Goal: Information Seeking & Learning: Check status

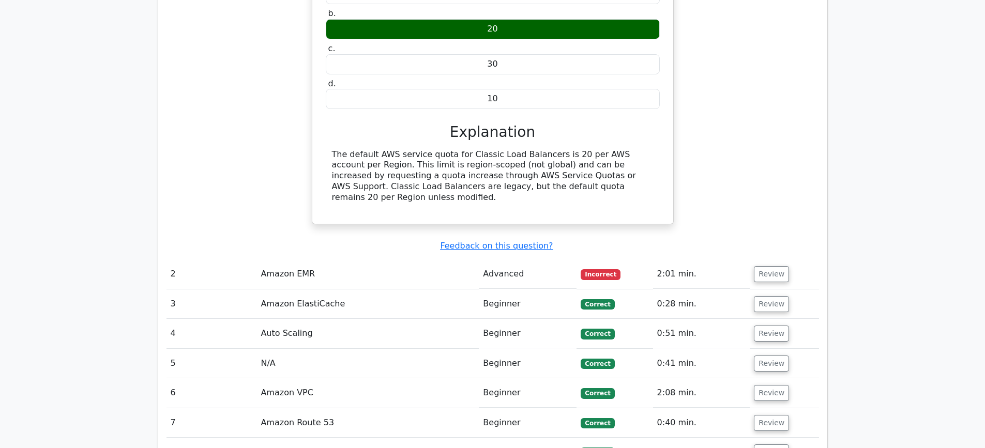
scroll to position [1551, 0]
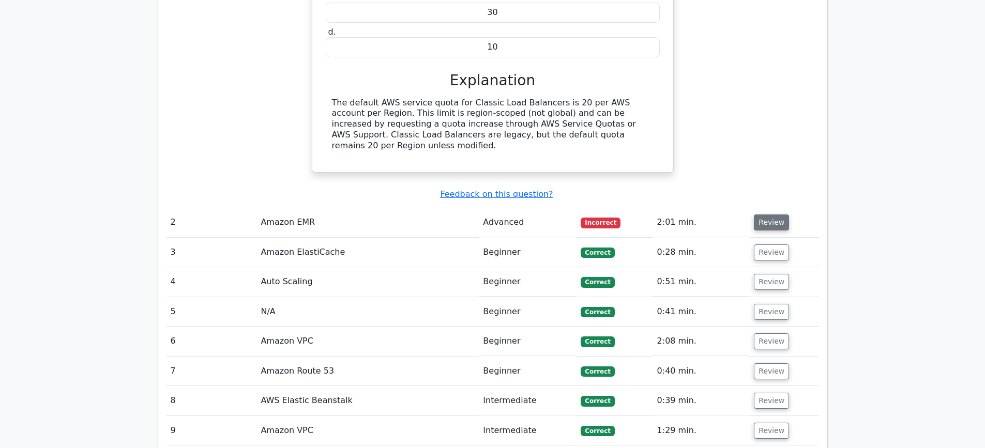
click at [766, 215] on button "Review" at bounding box center [771, 223] width 35 height 16
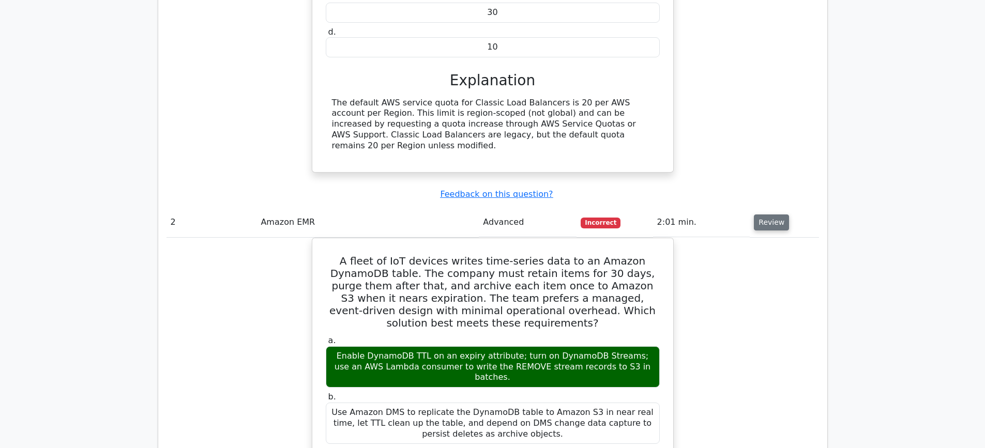
click at [773, 215] on button "Review" at bounding box center [771, 223] width 35 height 16
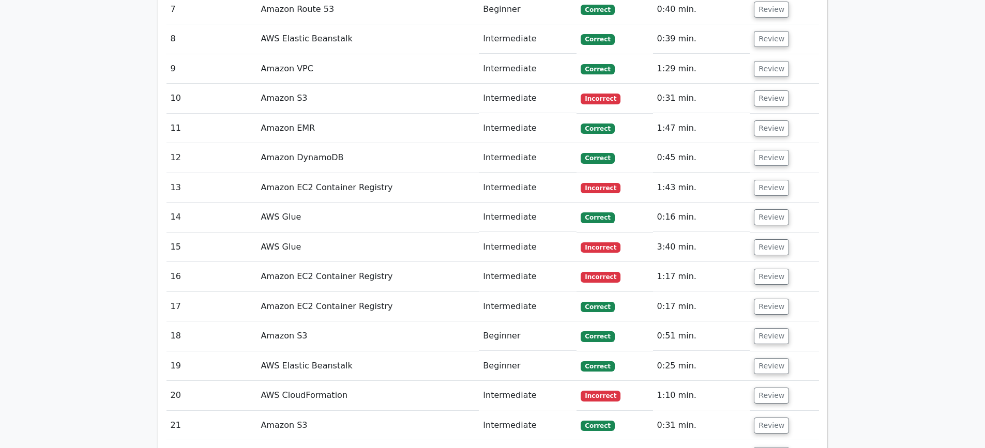
scroll to position [1810, 0]
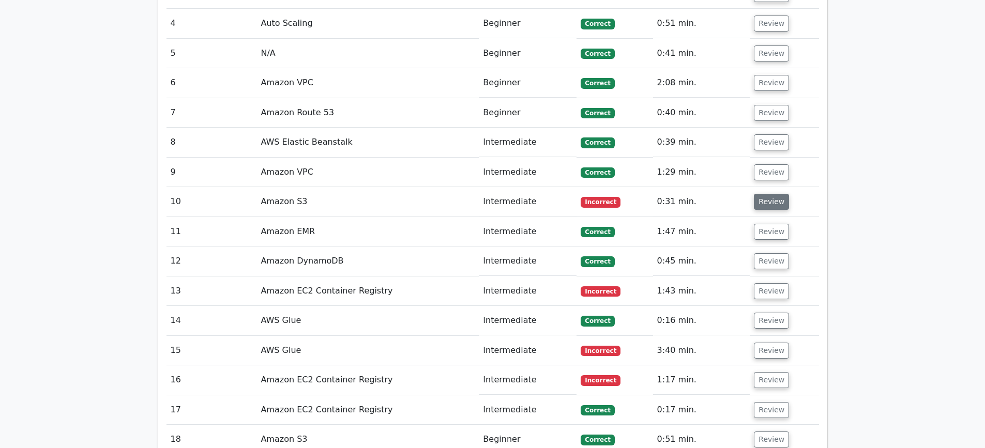
click at [769, 194] on button "Review" at bounding box center [771, 202] width 35 height 16
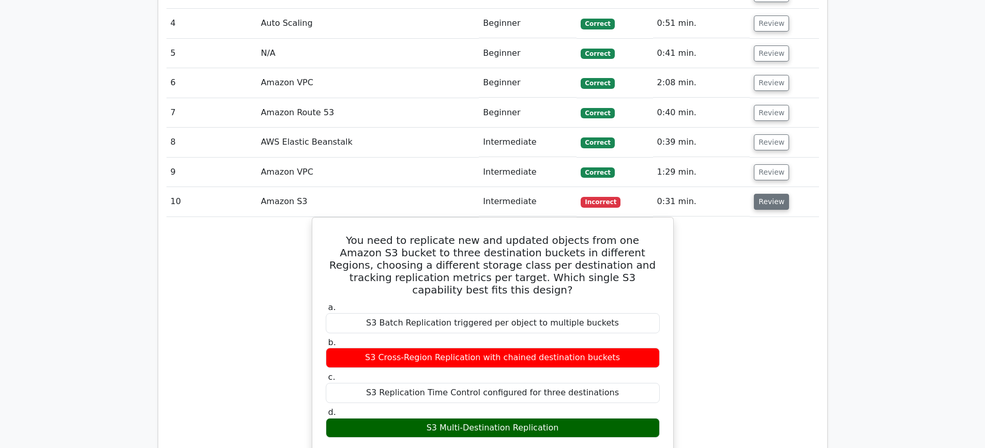
click at [772, 194] on button "Review" at bounding box center [771, 202] width 35 height 16
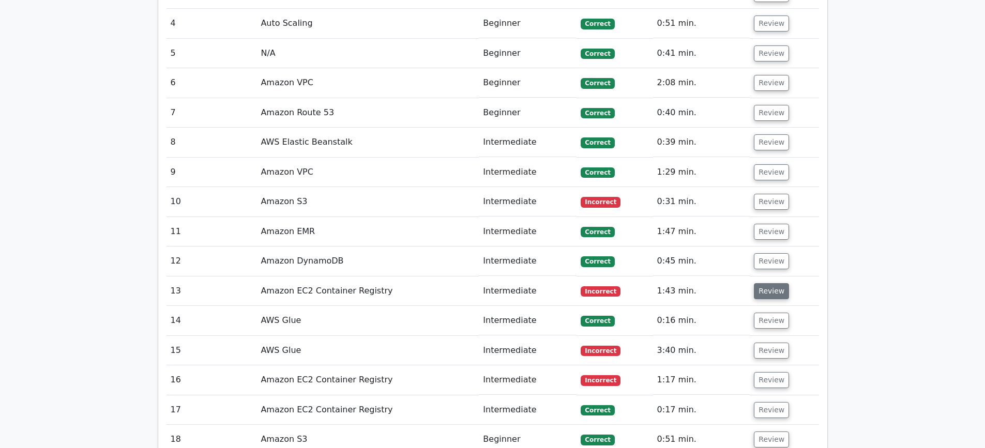
click at [771, 283] on button "Review" at bounding box center [771, 291] width 35 height 16
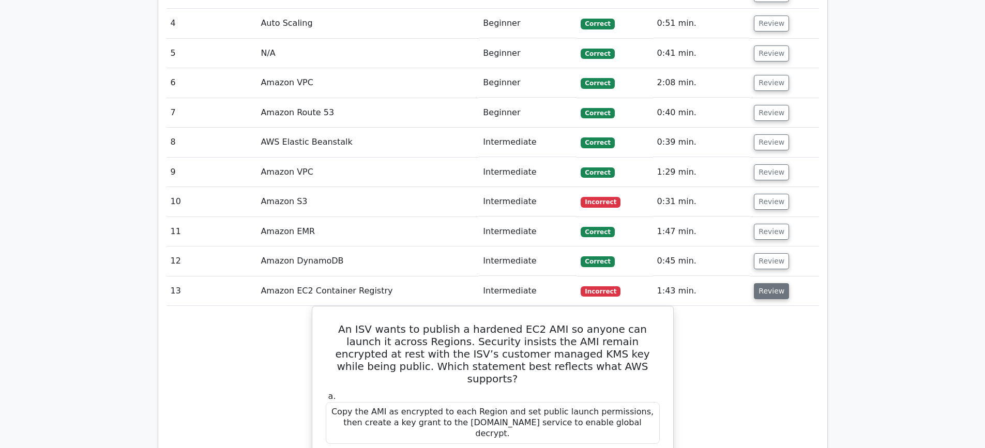
click at [777, 283] on button "Review" at bounding box center [771, 291] width 35 height 16
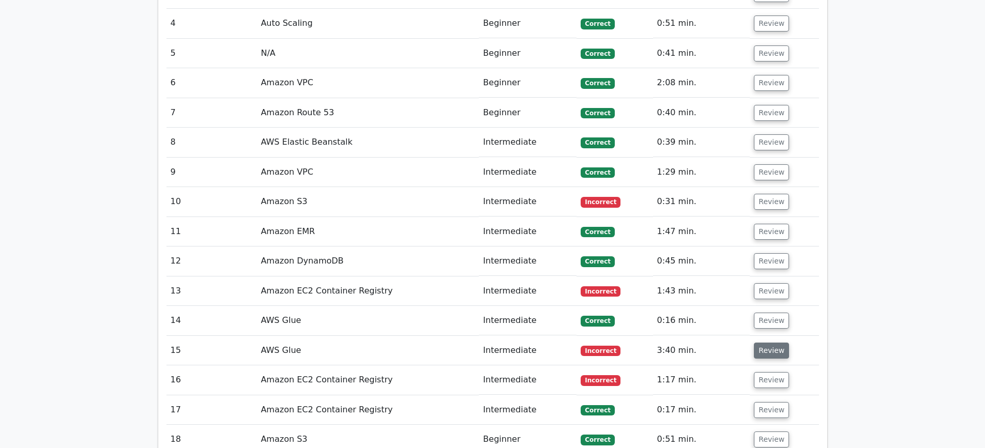
click at [768, 343] on button "Review" at bounding box center [771, 351] width 35 height 16
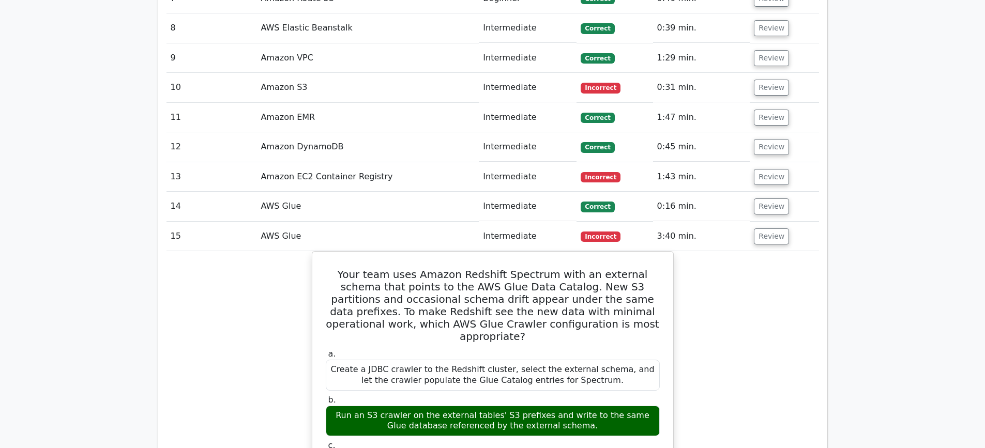
scroll to position [1965, 0]
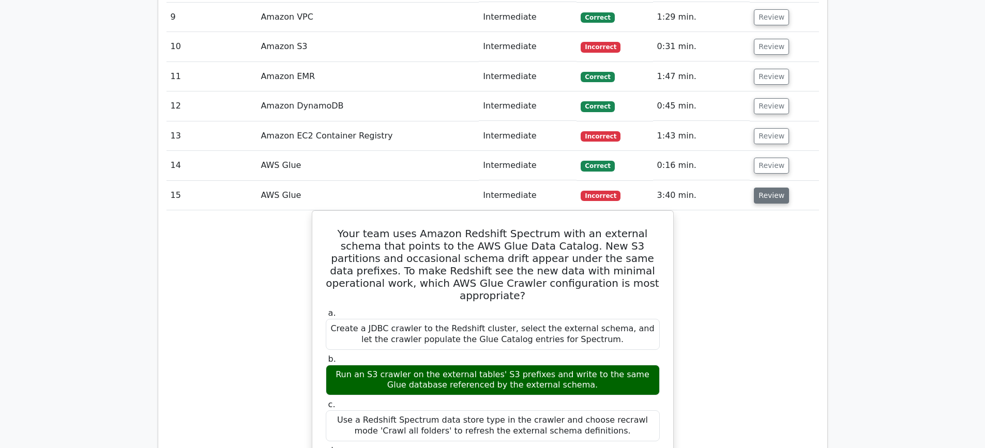
click at [764, 188] on button "Review" at bounding box center [771, 196] width 35 height 16
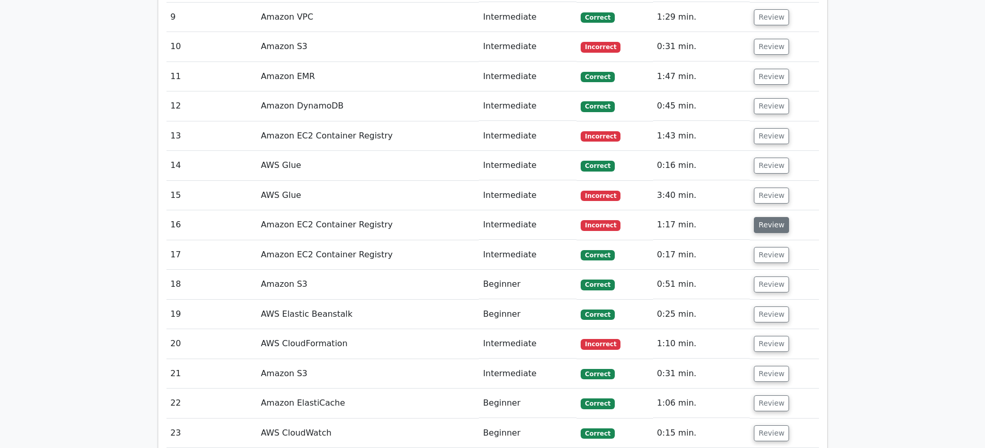
click at [763, 217] on button "Review" at bounding box center [771, 225] width 35 height 16
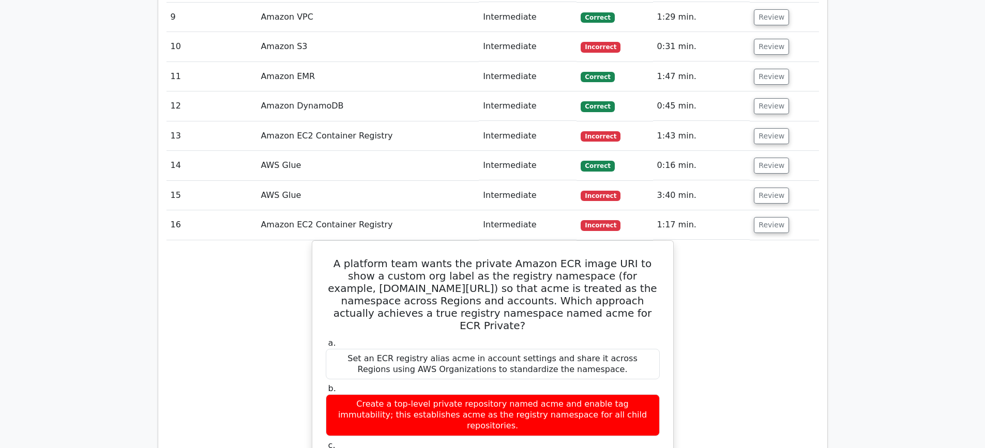
click at [770, 217] on button "Review" at bounding box center [771, 225] width 35 height 16
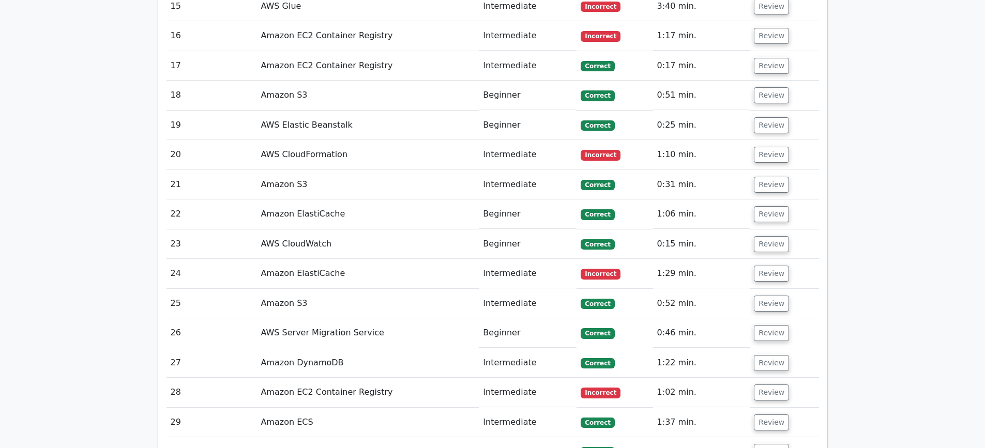
scroll to position [2171, 0]
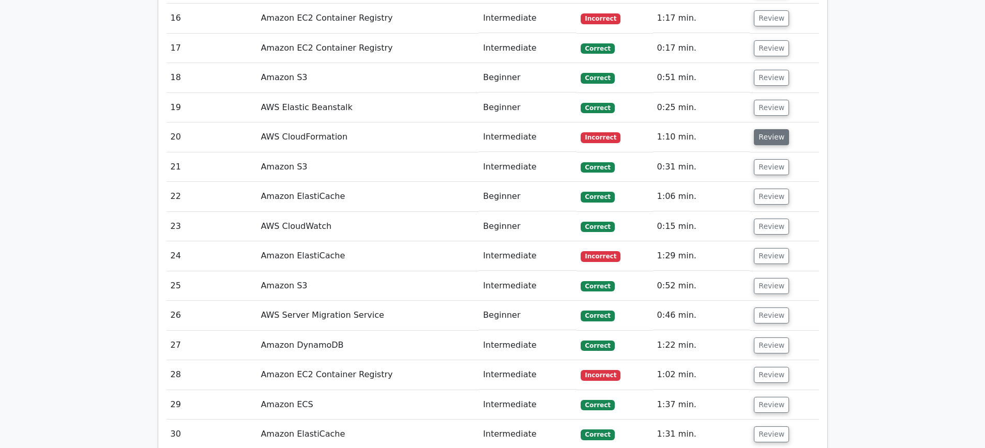
click at [767, 129] on button "Review" at bounding box center [771, 137] width 35 height 16
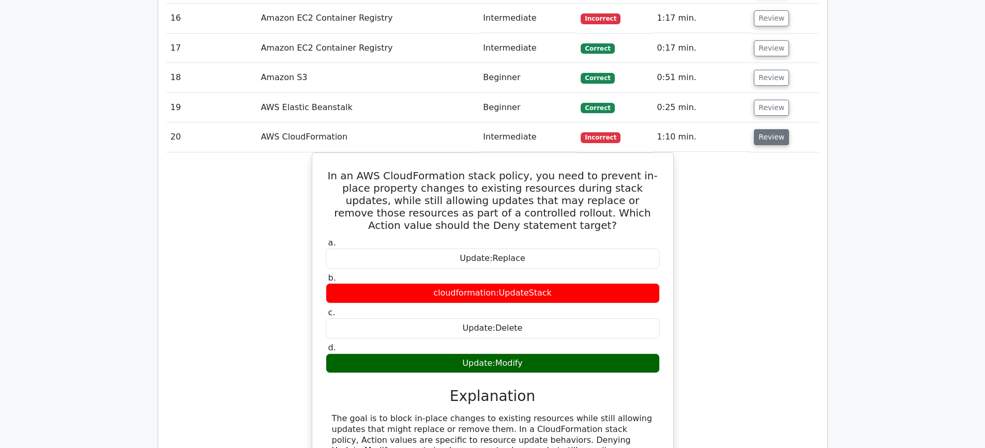
click at [770, 129] on button "Review" at bounding box center [771, 137] width 35 height 16
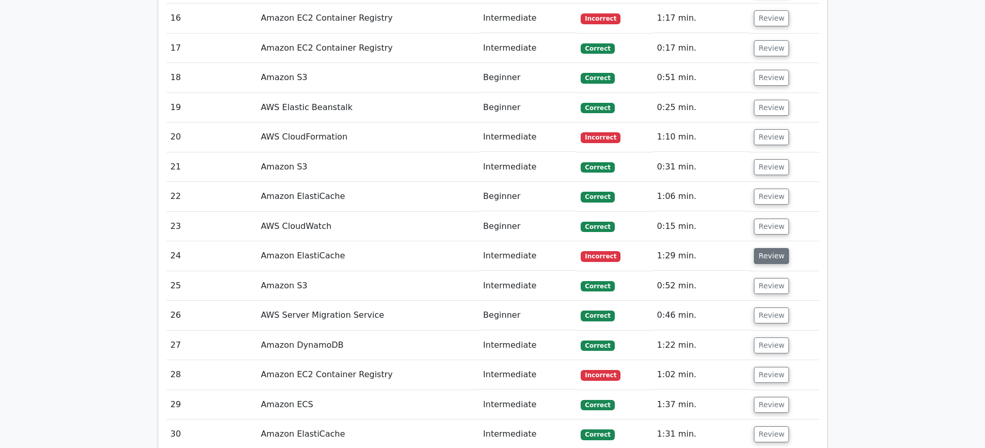
click at [765, 248] on button "Review" at bounding box center [771, 256] width 35 height 16
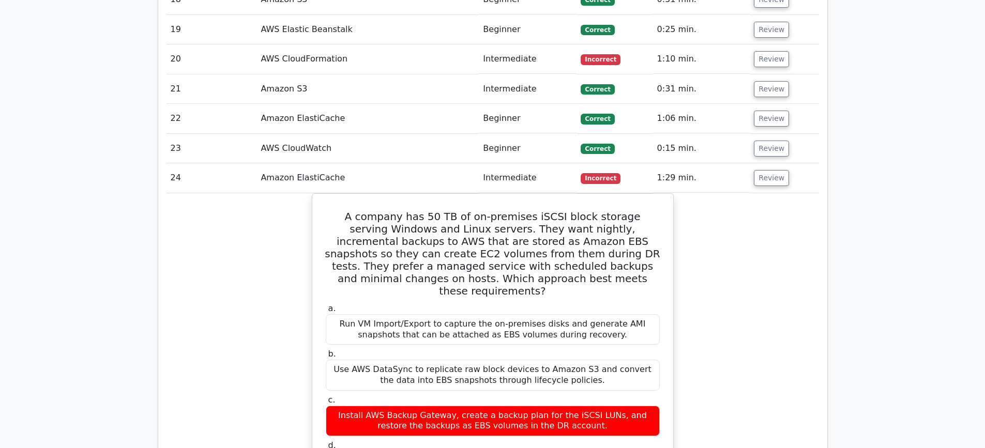
scroll to position [2275, 0]
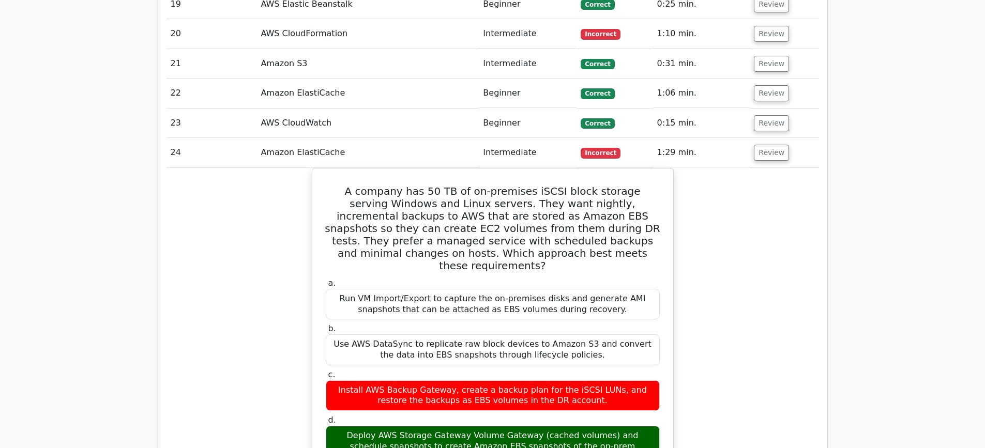
click at [758, 145] on button "Review" at bounding box center [771, 153] width 35 height 16
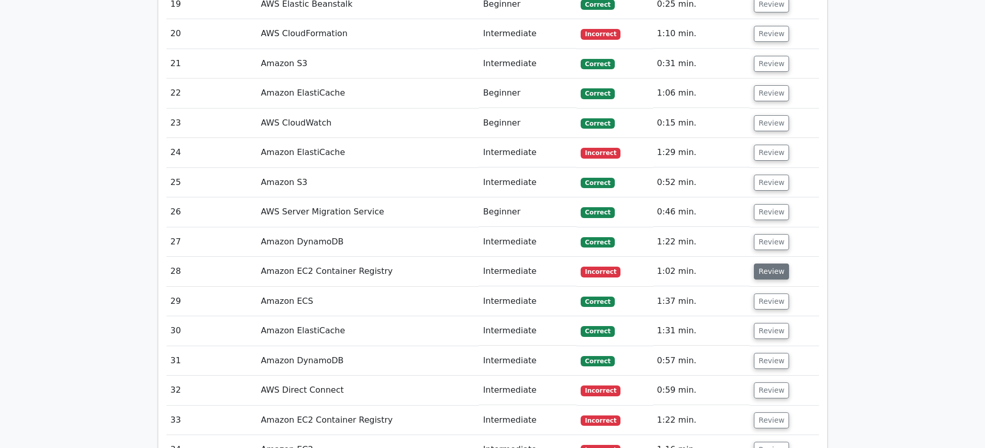
click at [778, 264] on button "Review" at bounding box center [771, 272] width 35 height 16
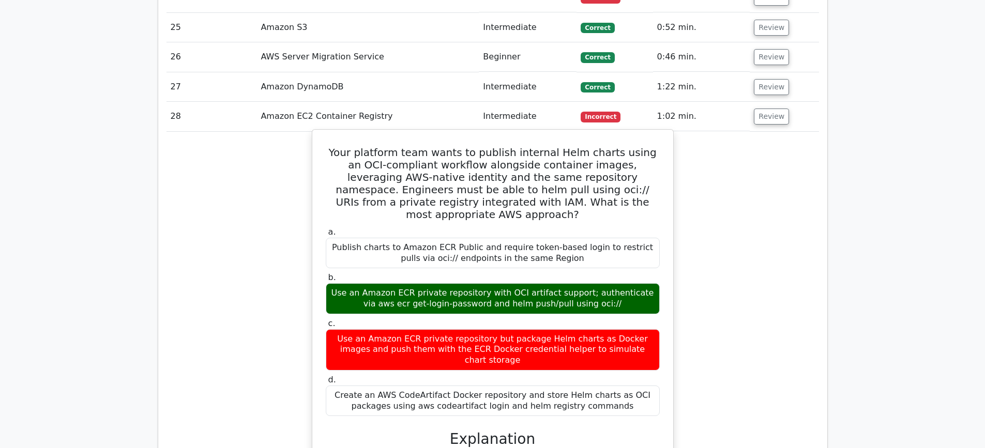
scroll to position [2378, 0]
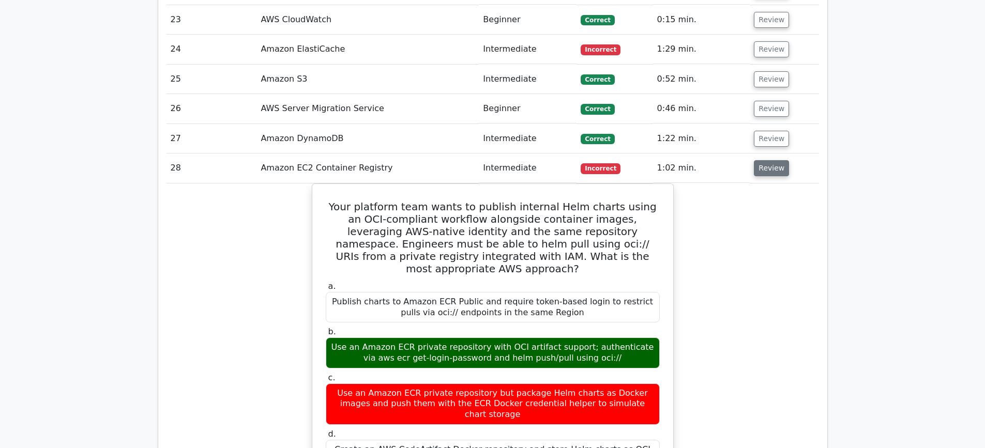
click at [758, 160] on button "Review" at bounding box center [771, 168] width 35 height 16
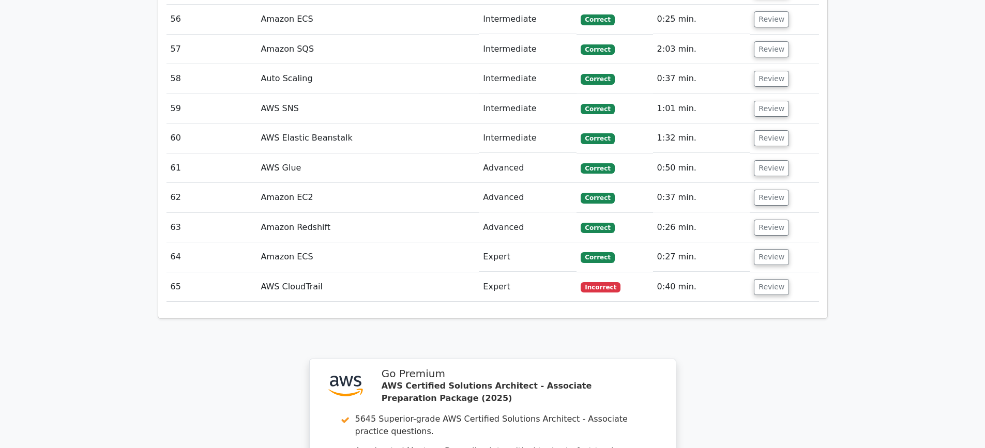
scroll to position [3361, 0]
click at [772, 278] on button "Review" at bounding box center [771, 286] width 35 height 16
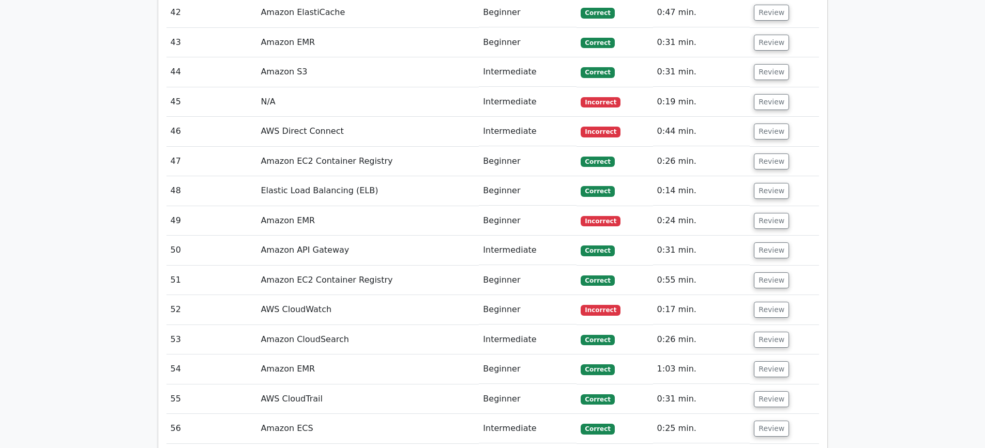
scroll to position [2947, 0]
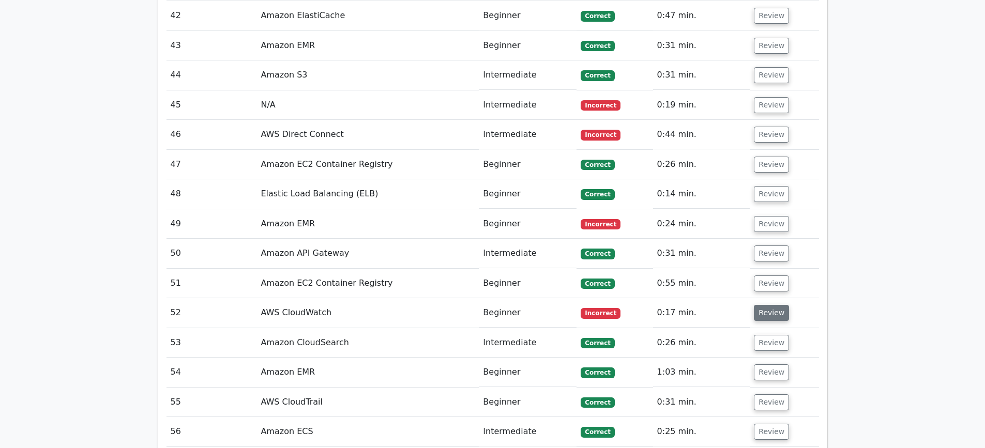
click at [775, 305] on button "Review" at bounding box center [771, 313] width 35 height 16
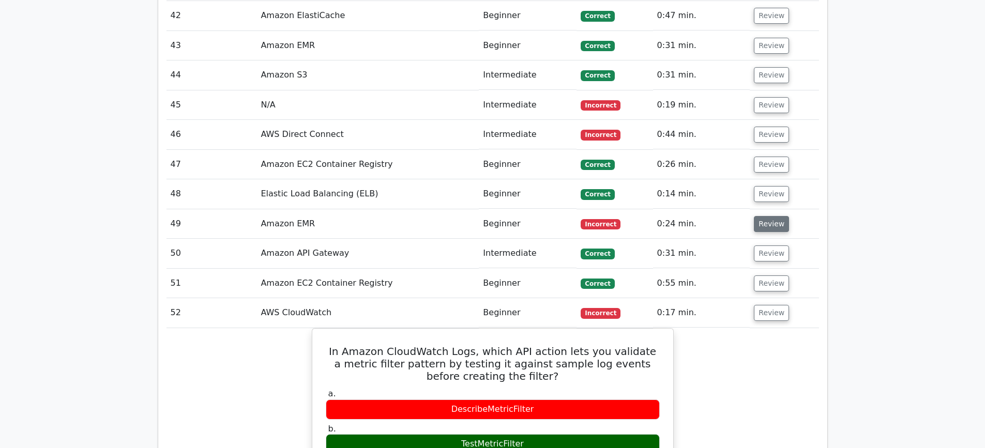
click at [776, 216] on button "Review" at bounding box center [771, 224] width 35 height 16
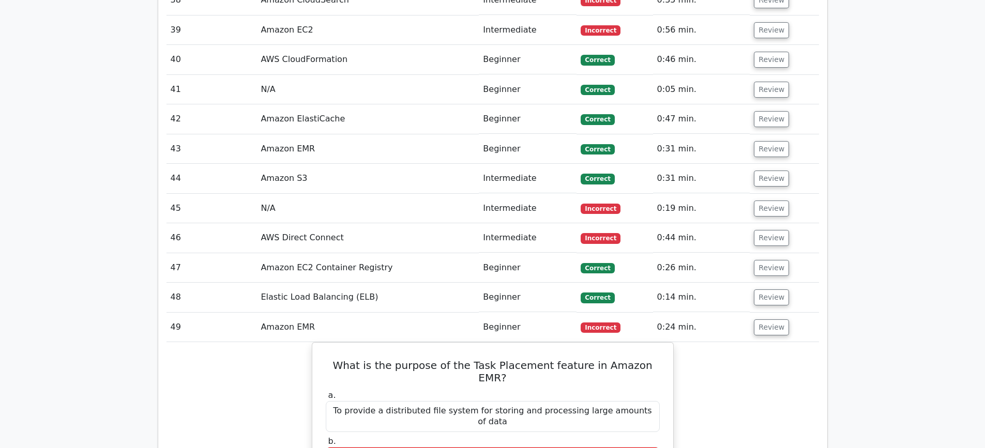
scroll to position [2792, 0]
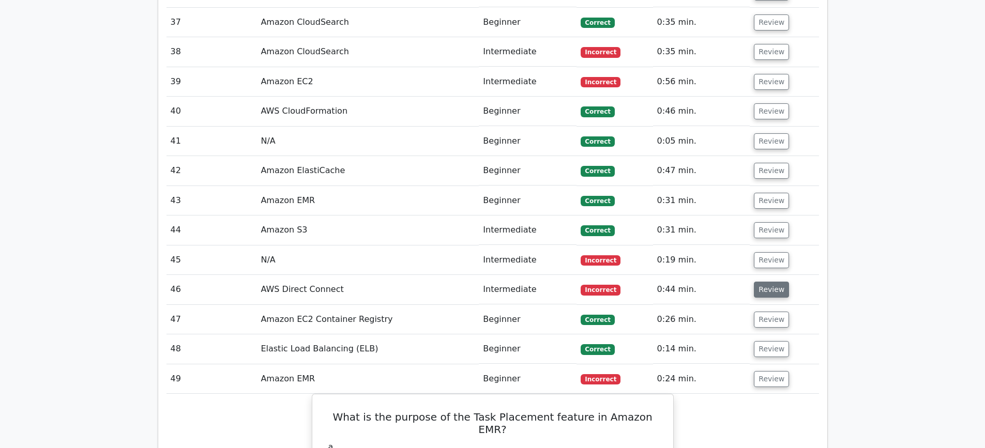
click at [771, 282] on button "Review" at bounding box center [771, 290] width 35 height 16
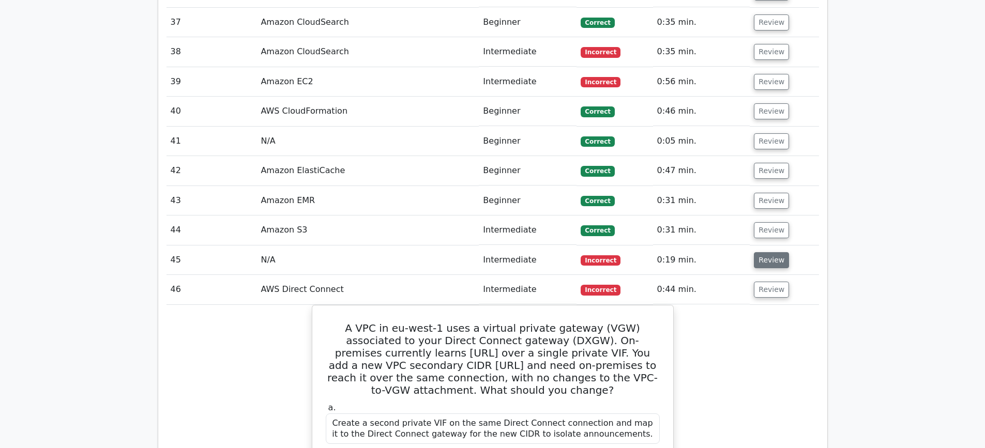
click at [760, 252] on button "Review" at bounding box center [771, 260] width 35 height 16
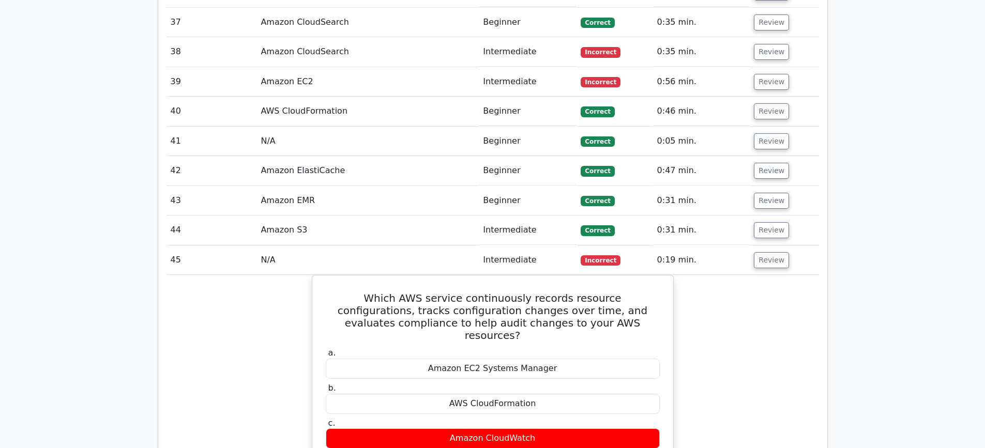
click at [760, 252] on button "Review" at bounding box center [771, 260] width 35 height 16
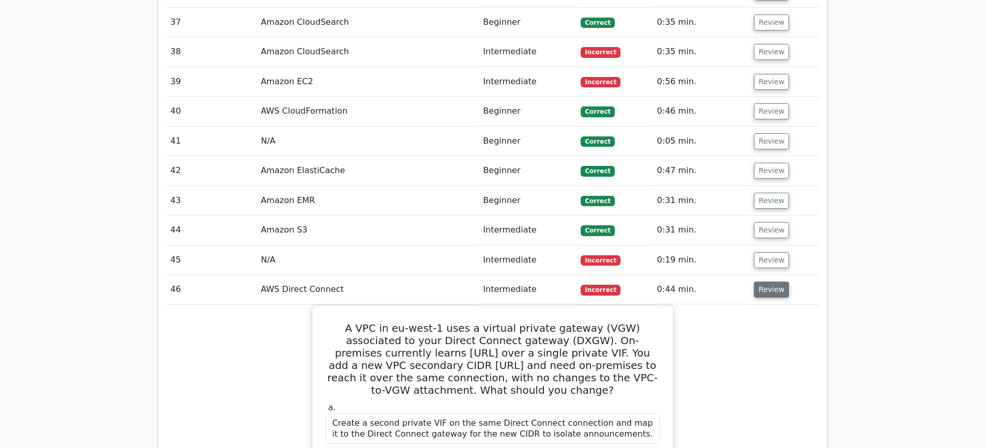
click at [768, 282] on button "Review" at bounding box center [771, 290] width 35 height 16
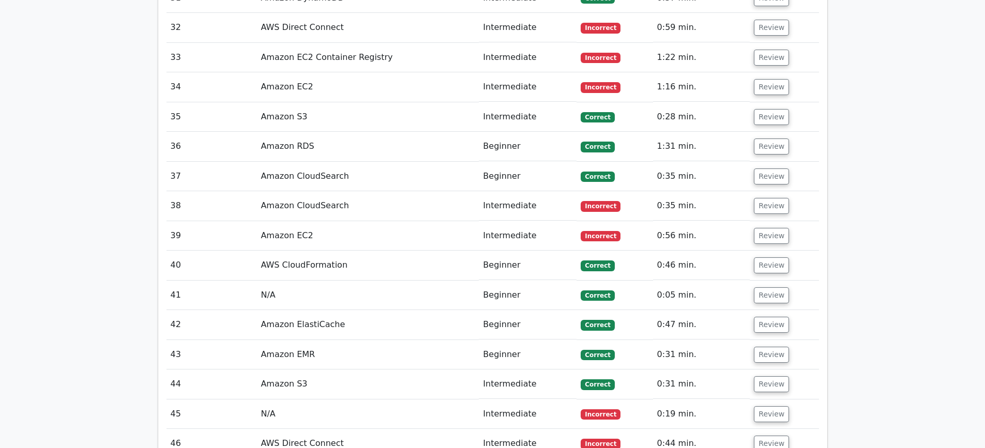
scroll to position [2637, 0]
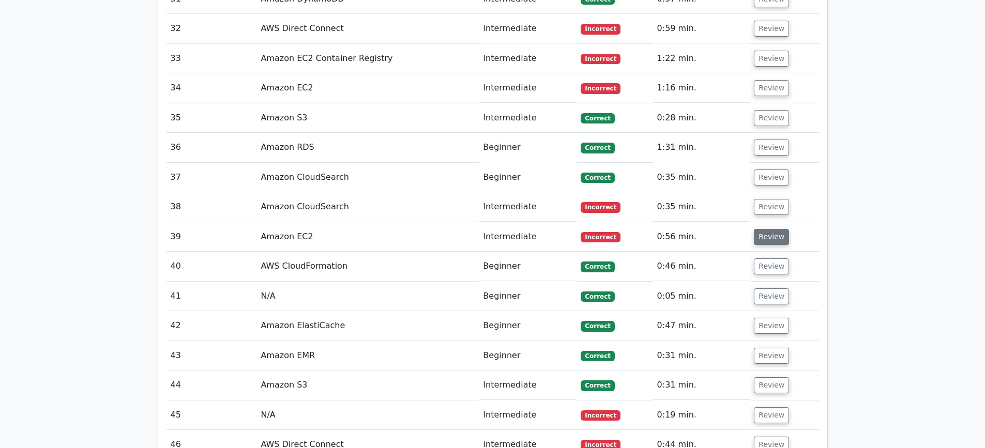
click at [765, 229] on button "Review" at bounding box center [771, 237] width 35 height 16
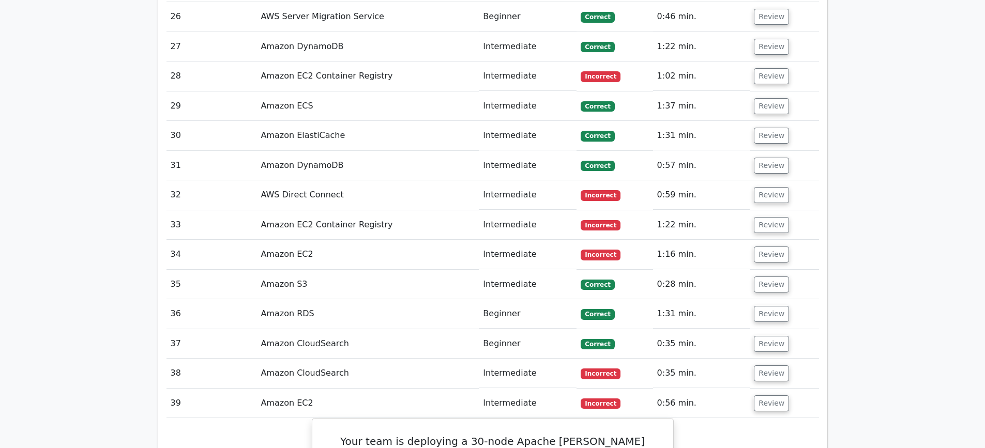
scroll to position [2430, 0]
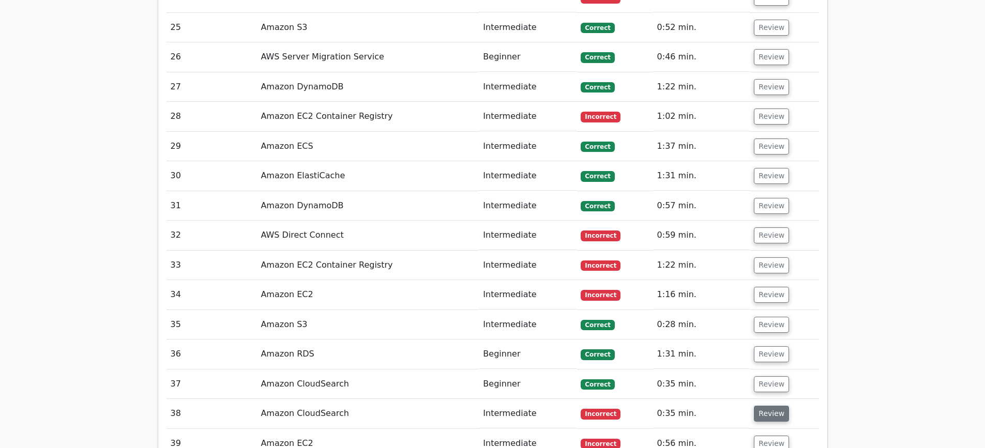
click at [776, 406] on button "Review" at bounding box center [771, 414] width 35 height 16
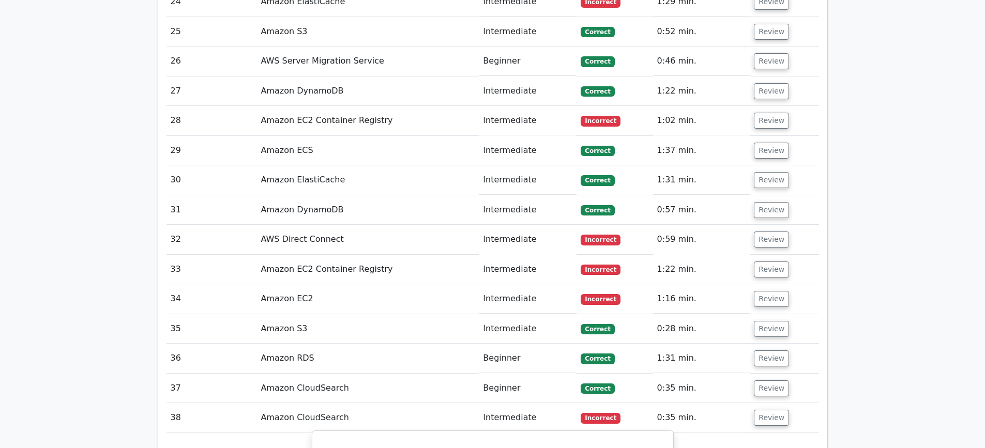
scroll to position [2378, 0]
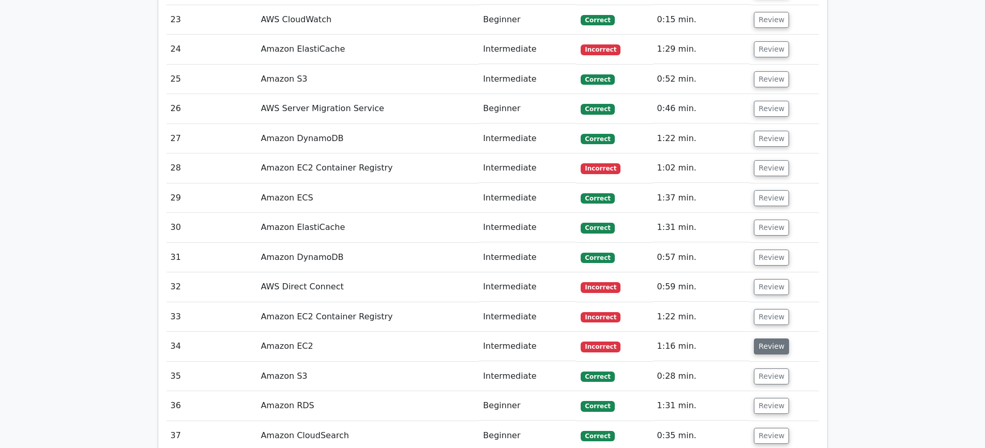
click at [760, 339] on button "Review" at bounding box center [771, 347] width 35 height 16
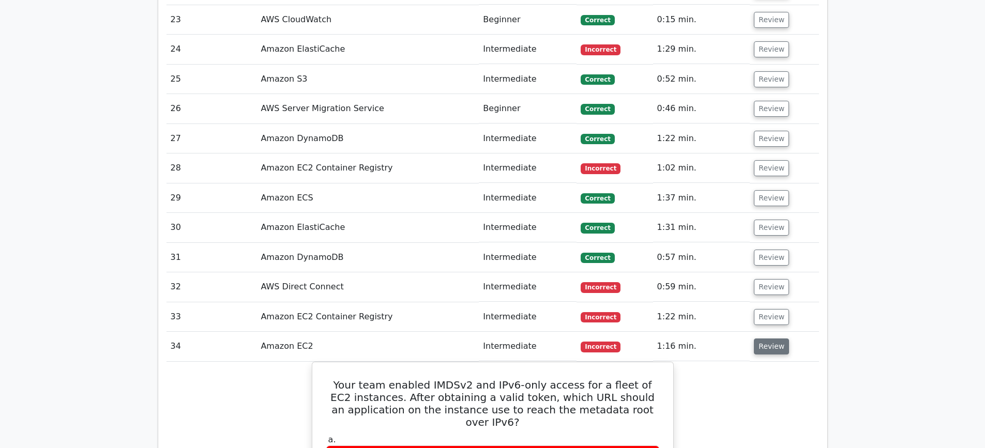
click at [760, 339] on button "Review" at bounding box center [771, 347] width 35 height 16
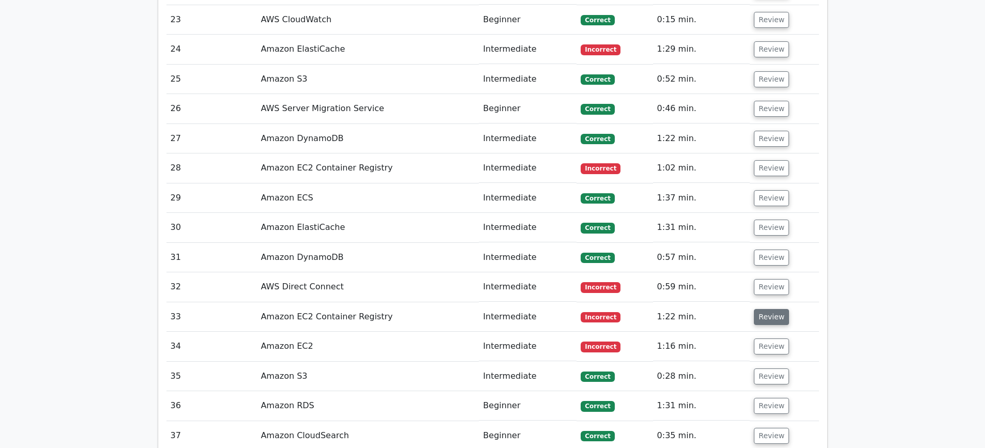
click at [770, 309] on button "Review" at bounding box center [771, 317] width 35 height 16
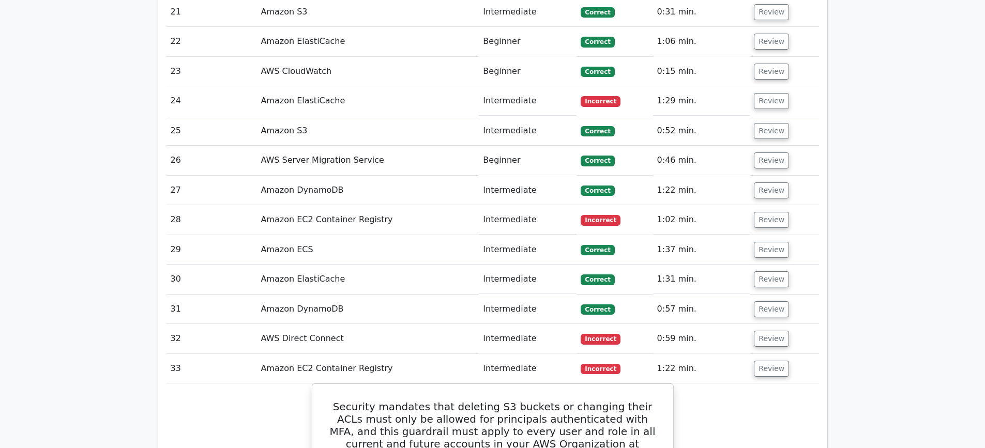
scroll to position [2275, 0]
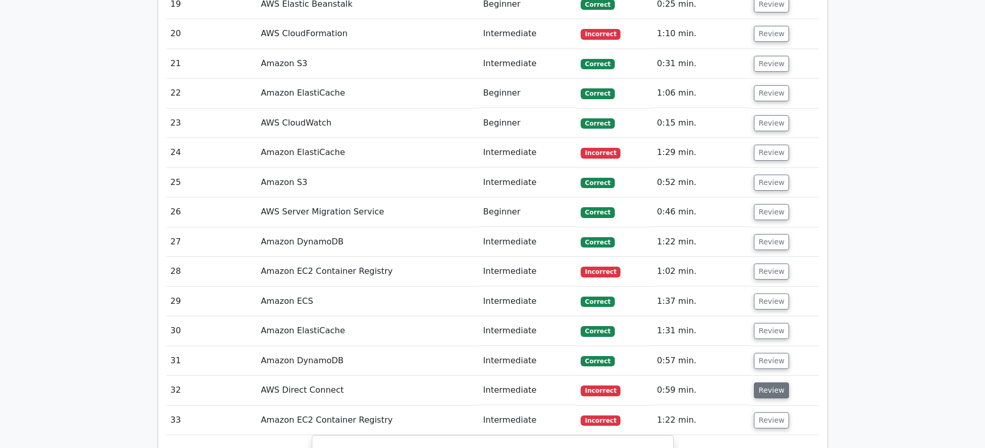
click at [762, 383] on button "Review" at bounding box center [771, 391] width 35 height 16
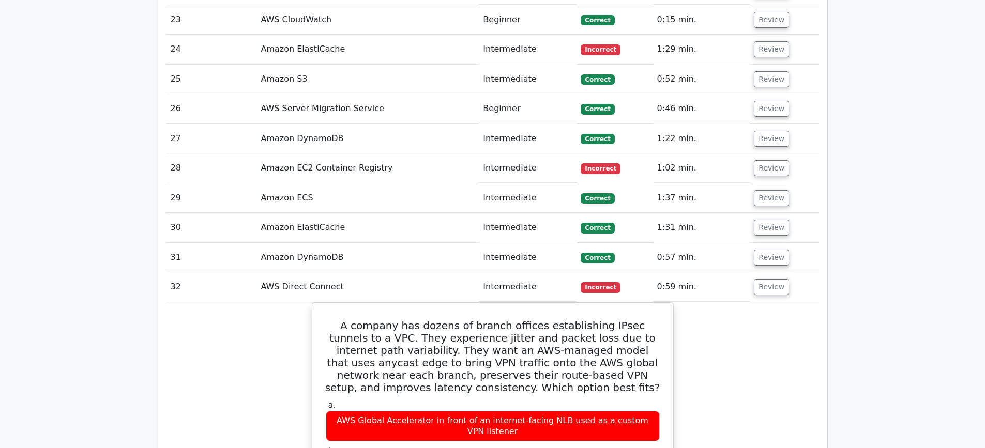
scroll to position [2430, 0]
